Goal: Task Accomplishment & Management: Use online tool/utility

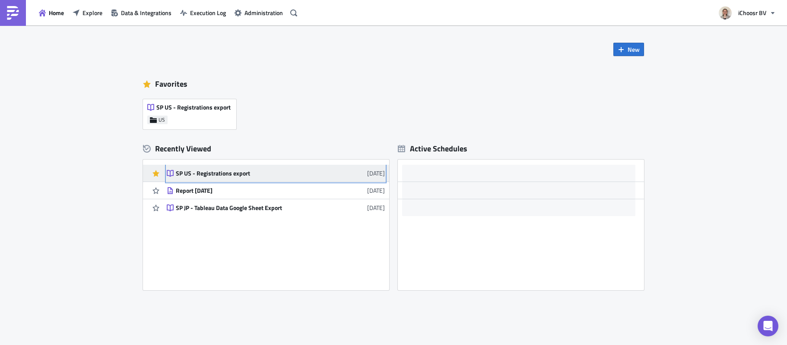
click at [240, 174] on div "SP US - Registrations export" at bounding box center [251, 174] width 151 height 8
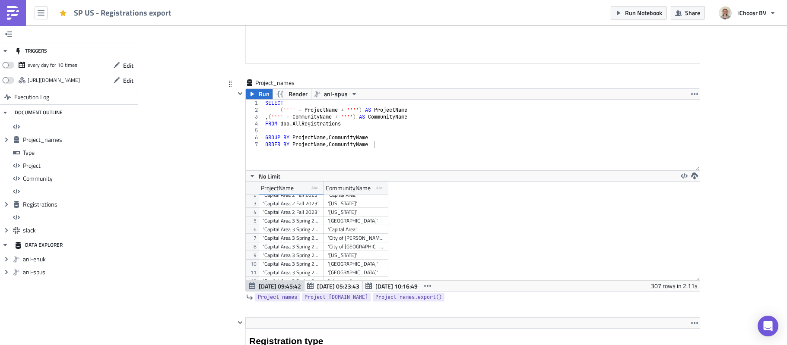
scroll to position [75, 0]
click at [310, 230] on div "'[US_STATE] 6 Fall 2025'" at bounding box center [291, 228] width 56 height 9
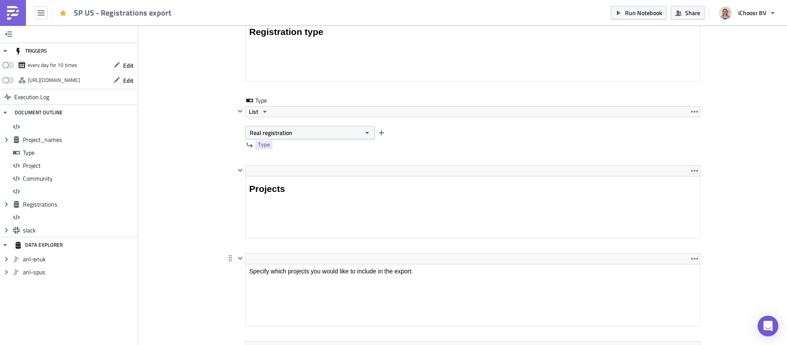
click at [267, 265] on html "Specify which projects you would like to include in the export." at bounding box center [473, 272] width 454 height 14
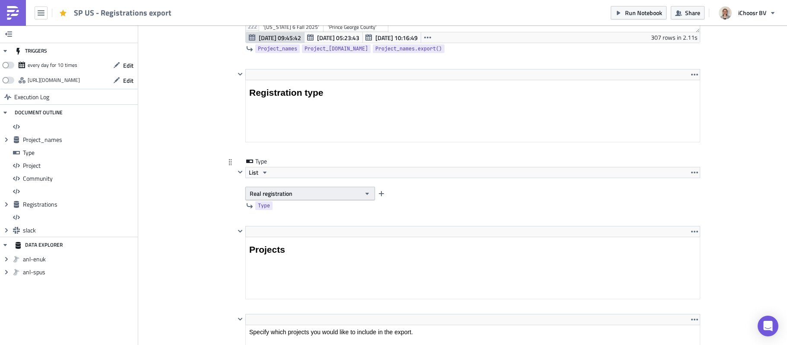
click at [364, 195] on icon "button" at bounding box center [367, 193] width 7 height 7
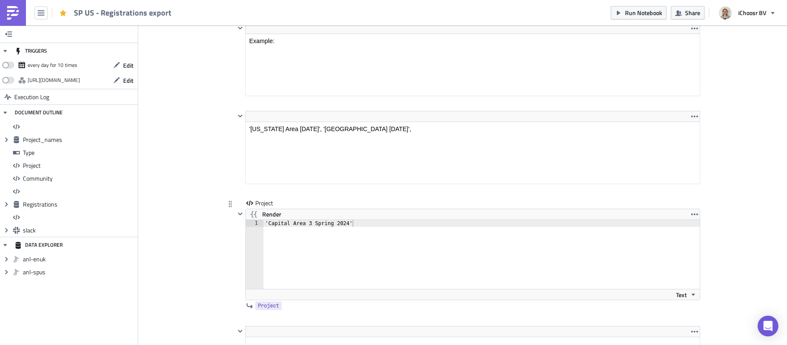
click at [279, 233] on div "'Capital Area 3 Spring 2024'" at bounding box center [486, 261] width 446 height 83
drag, startPoint x: 366, startPoint y: 224, endPoint x: 212, endPoint y: 217, distance: 153.9
click at [216, 217] on div "US Execution Log SP US - Registrations export <h1>All registrations export</h1>…" at bounding box center [462, 326] width 492 height 3102
paste textarea "[US_STATE] 6 Fall 2025"
type textarea "'[US_STATE] 6 Fall 2025'"
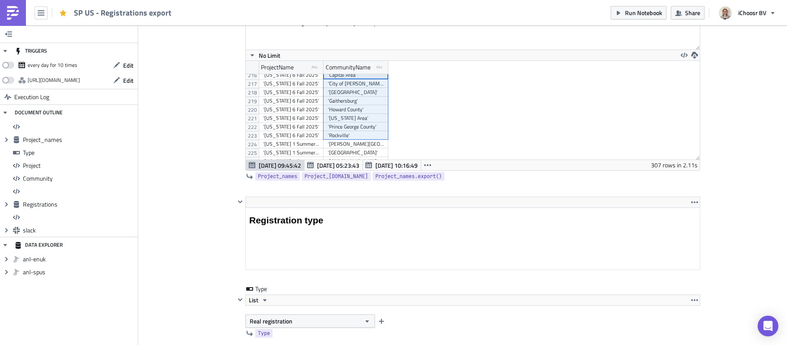
drag, startPoint x: 340, startPoint y: 104, endPoint x: 360, endPoint y: 138, distance: 39.3
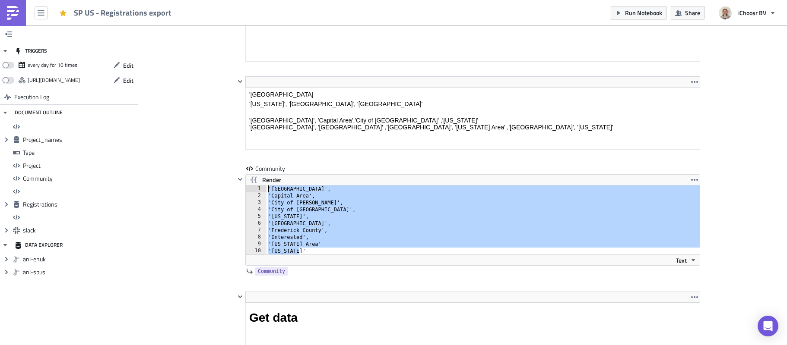
drag, startPoint x: 302, startPoint y: 252, endPoint x: 212, endPoint y: 171, distance: 121.7
paste textarea "[GEOGRAPHIC_DATA]'"
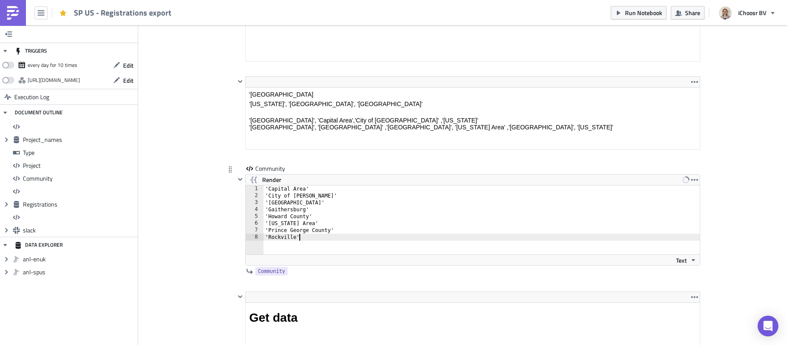
click at [308, 189] on div "'Capital Area' 'City of [GEOGRAPHIC_DATA]' 'Frederick County' '[GEOGRAPHIC_DATA…" at bounding box center [486, 227] width 446 height 83
click at [310, 197] on div "'Capital Area', 'City of [GEOGRAPHIC_DATA]' '[GEOGRAPHIC_DATA]' '[GEOGRAPHIC_DA…" at bounding box center [486, 227] width 446 height 83
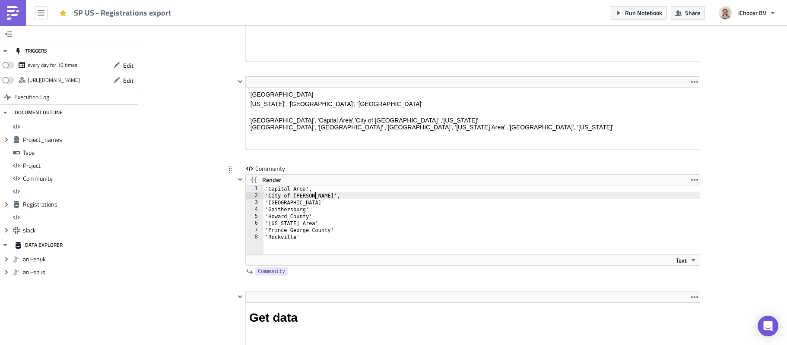
click at [319, 202] on div "'Capital Area', 'City of [GEOGRAPHIC_DATA]', '[GEOGRAPHIC_DATA]' '[GEOGRAPHIC_D…" at bounding box center [486, 227] width 446 height 83
click at [312, 211] on div "'Capital Area', 'City of [GEOGRAPHIC_DATA]', '[GEOGRAPHIC_DATA]', '[GEOGRAPHIC_…" at bounding box center [486, 227] width 446 height 83
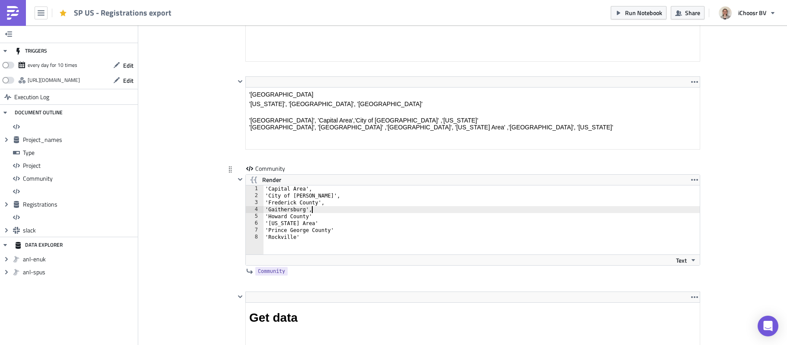
click at [310, 217] on div "'Capital Area', 'City of [GEOGRAPHIC_DATA]', '[GEOGRAPHIC_DATA]', '[GEOGRAPHIC_…" at bounding box center [486, 227] width 446 height 83
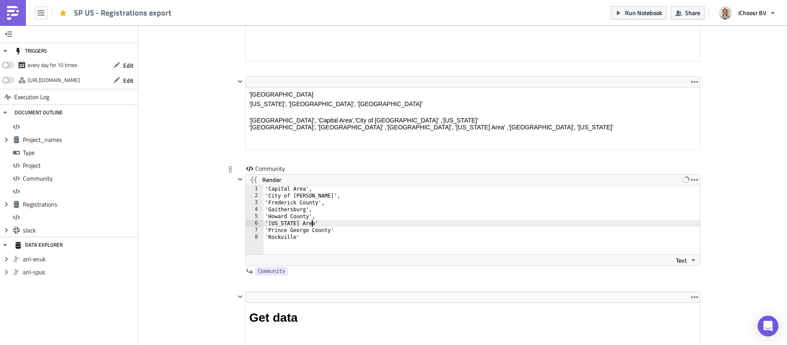
click at [308, 222] on div "'Capital Area', 'City of [GEOGRAPHIC_DATA]', '[GEOGRAPHIC_DATA]', '[GEOGRAPHIC_…" at bounding box center [486, 227] width 446 height 83
click at [334, 231] on div "'Capital Area', 'City of [GEOGRAPHIC_DATA]', '[GEOGRAPHIC_DATA]', '[GEOGRAPHIC_…" at bounding box center [486, 227] width 446 height 83
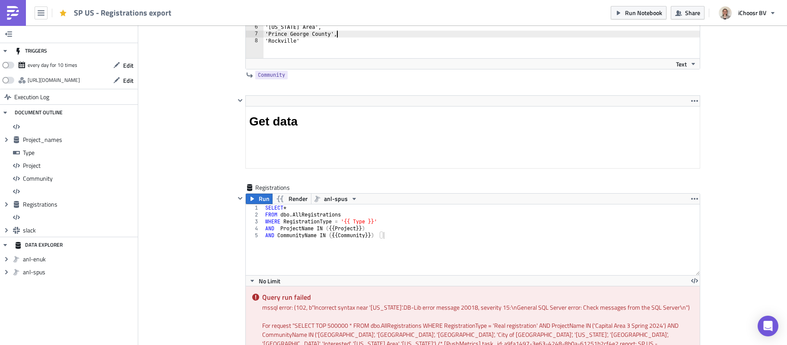
scroll to position [2161, 0]
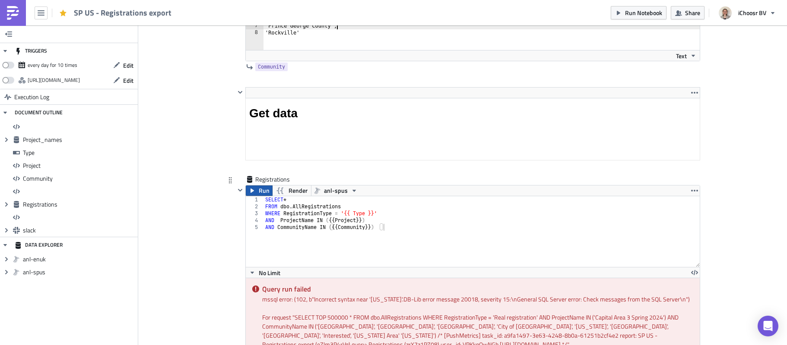
type textarea "'Prince George County',"
click at [255, 189] on button "Run" at bounding box center [259, 191] width 27 height 10
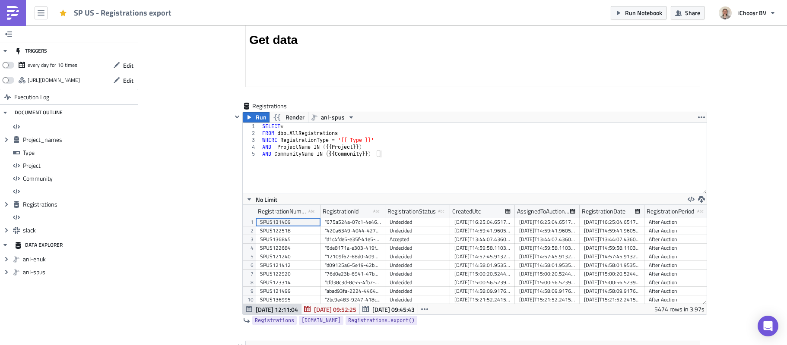
scroll to position [13, 0]
click at [700, 200] on icon "button" at bounding box center [701, 199] width 7 height 7
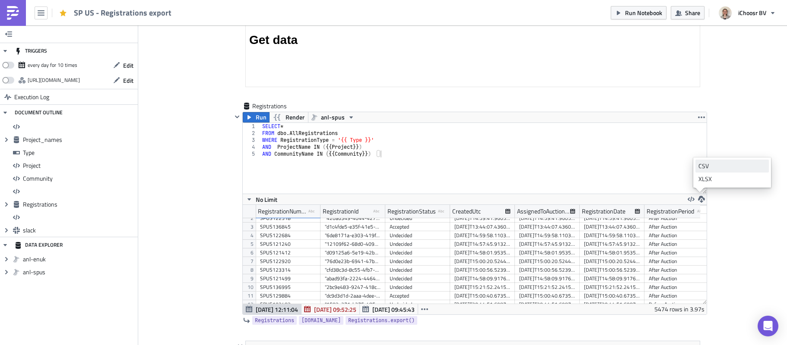
click at [704, 171] on link "CSV" at bounding box center [731, 166] width 73 height 13
